Goal: Find specific page/section: Find specific page/section

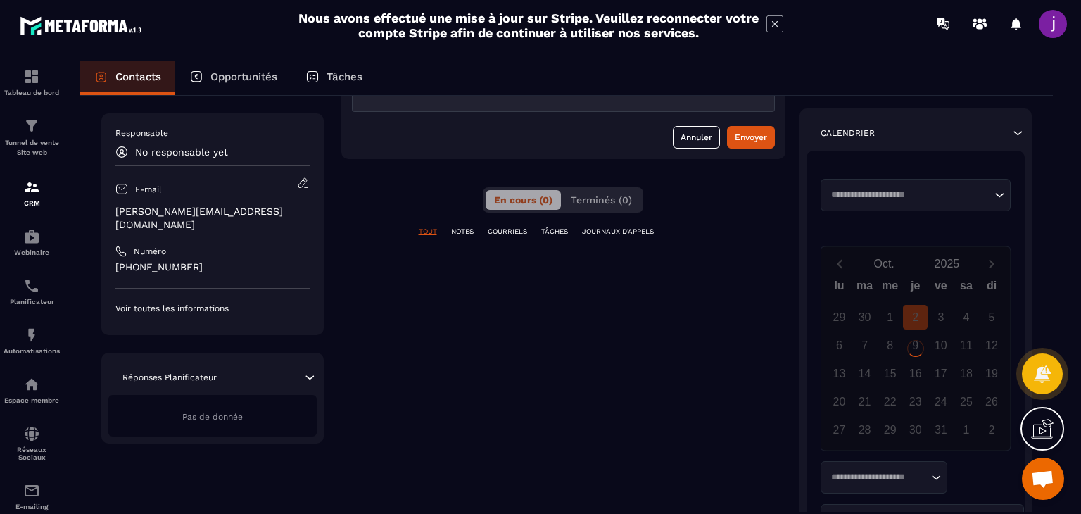
scroll to position [211, 0]
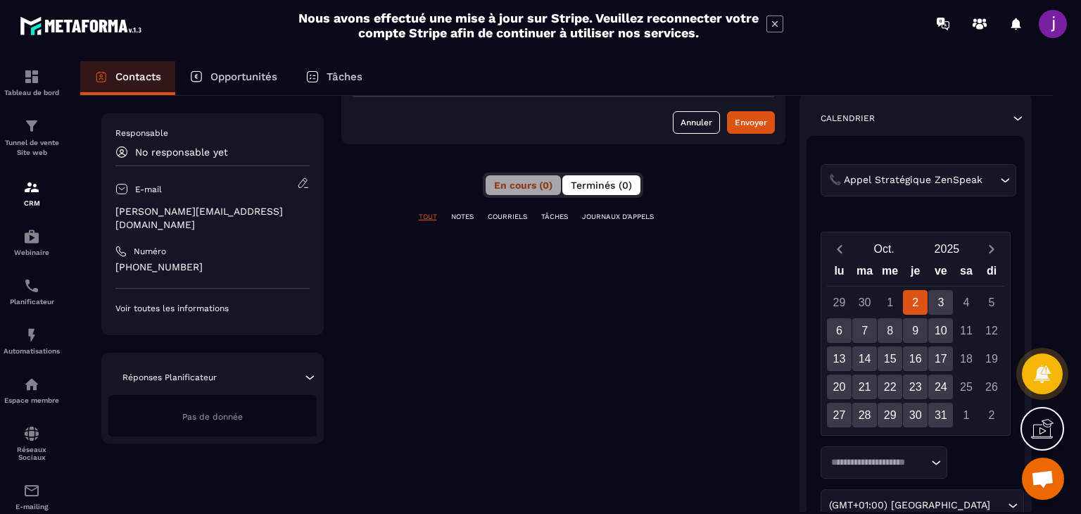
click at [591, 192] on button "Terminés (0)" at bounding box center [602, 185] width 78 height 20
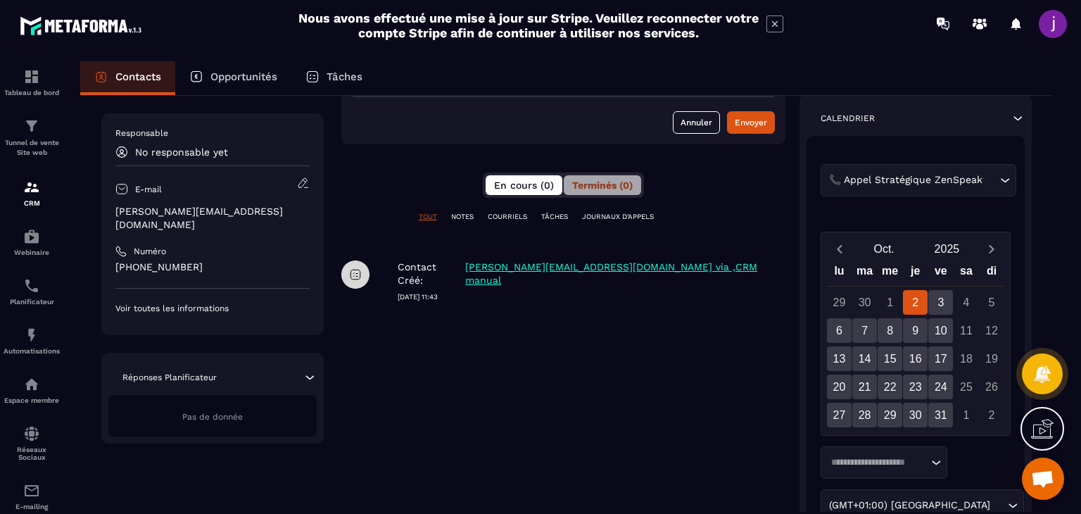
click at [532, 192] on button "En cours (0)" at bounding box center [524, 185] width 77 height 20
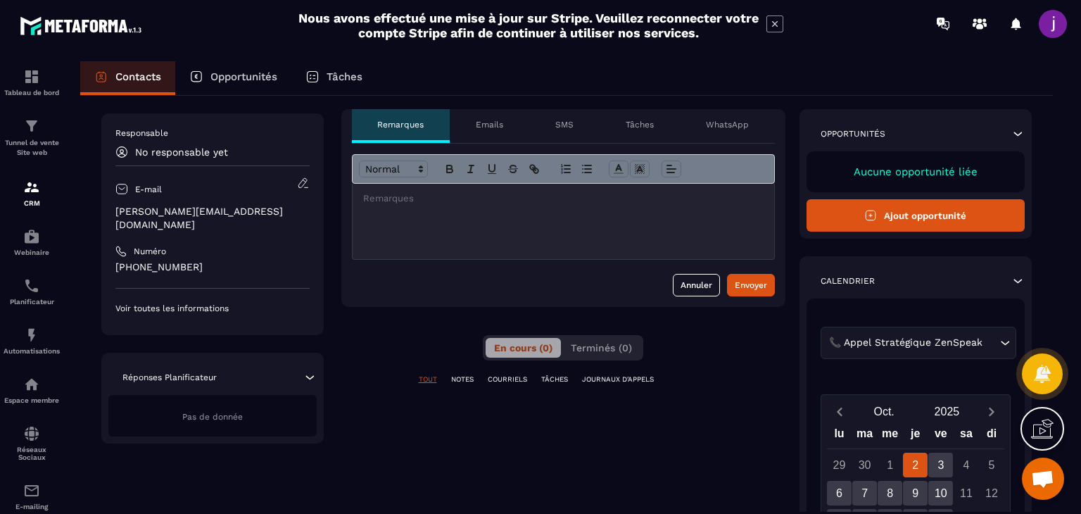
scroll to position [70, 0]
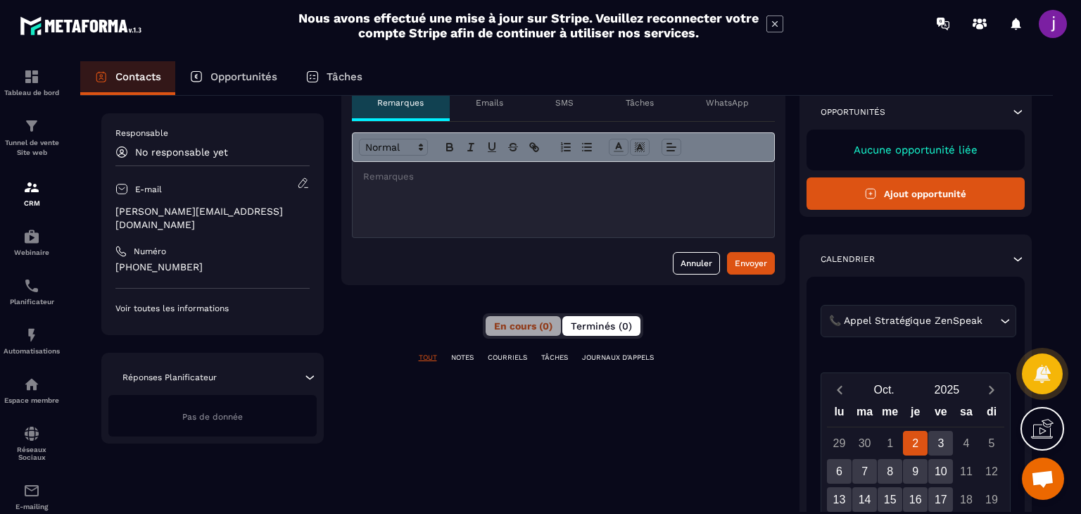
click at [594, 329] on span "Terminés (0)" at bounding box center [601, 325] width 61 height 11
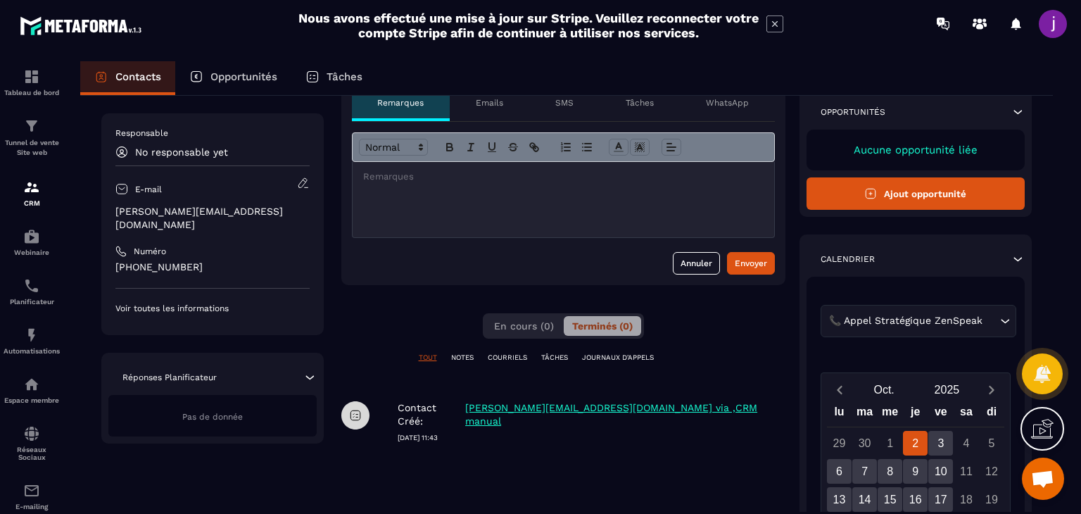
scroll to position [0, 0]
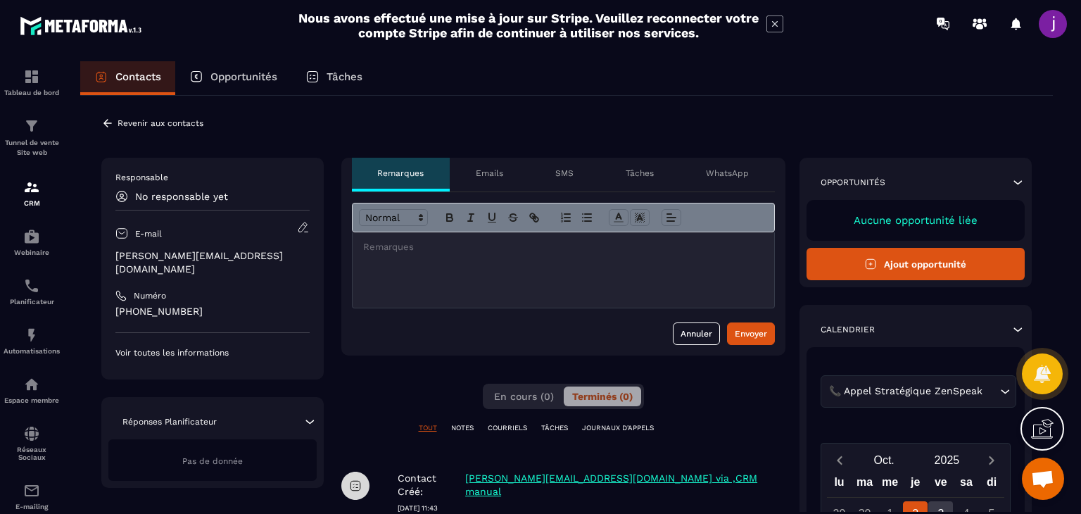
click at [112, 122] on icon at bounding box center [107, 123] width 13 height 13
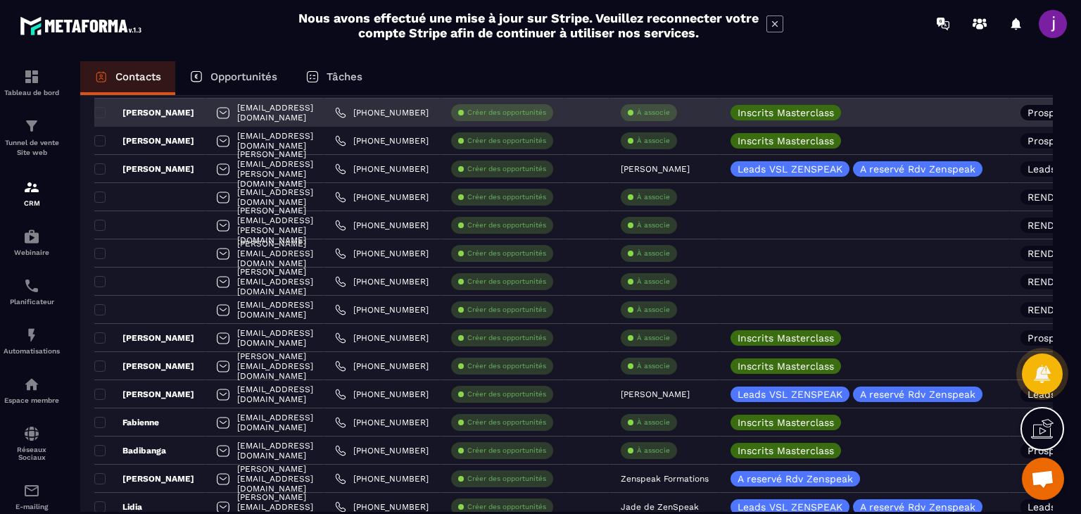
scroll to position [141, 0]
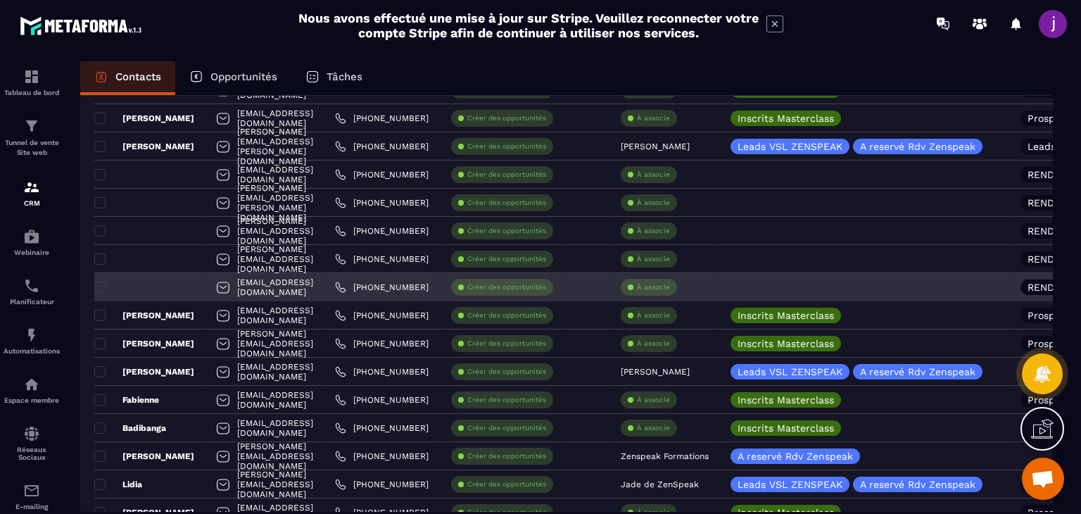
click at [720, 283] on div "À associe" at bounding box center [665, 287] width 110 height 28
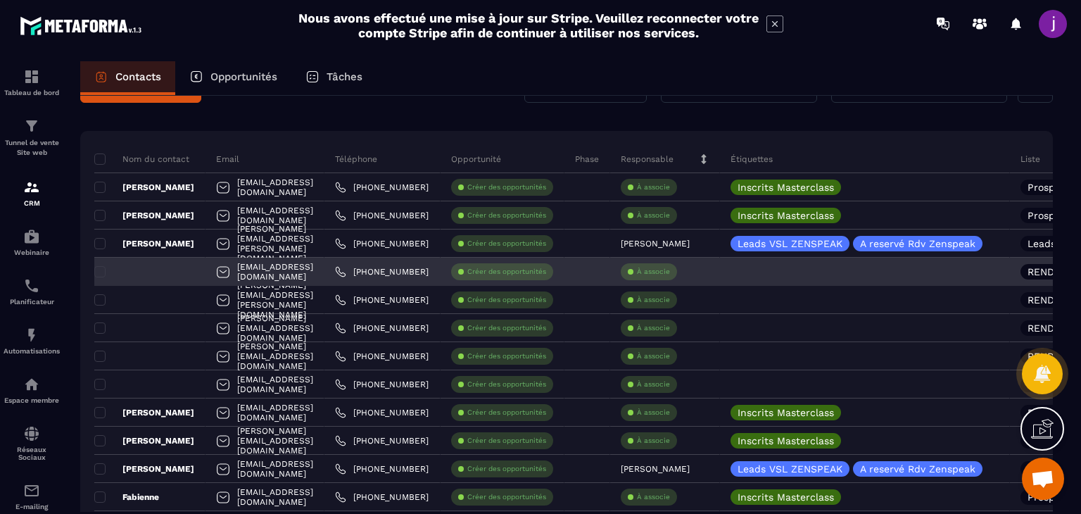
click at [206, 271] on div at bounding box center [149, 272] width 111 height 28
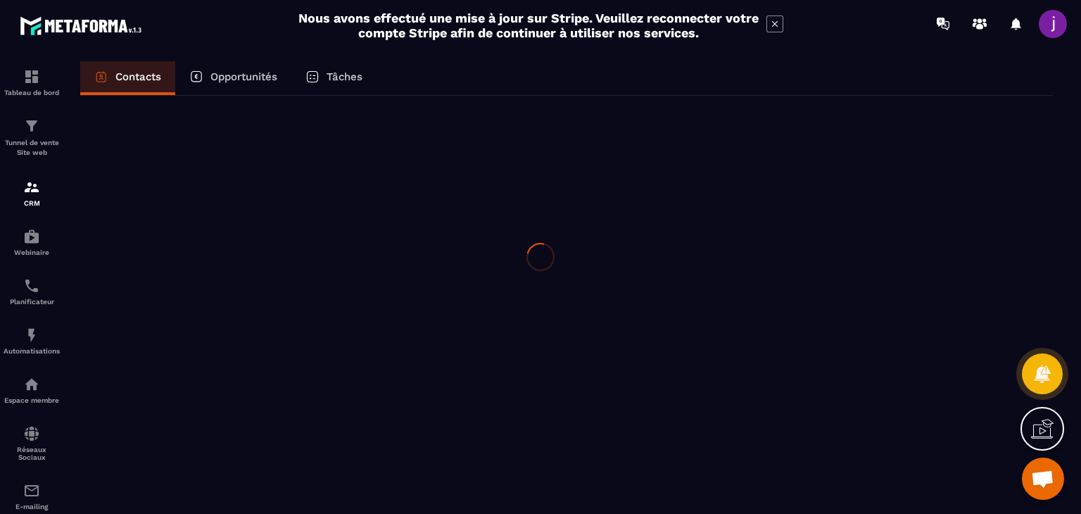
click at [216, 271] on div at bounding box center [540, 257] width 1081 height 514
